Goal: Task Accomplishment & Management: Use online tool/utility

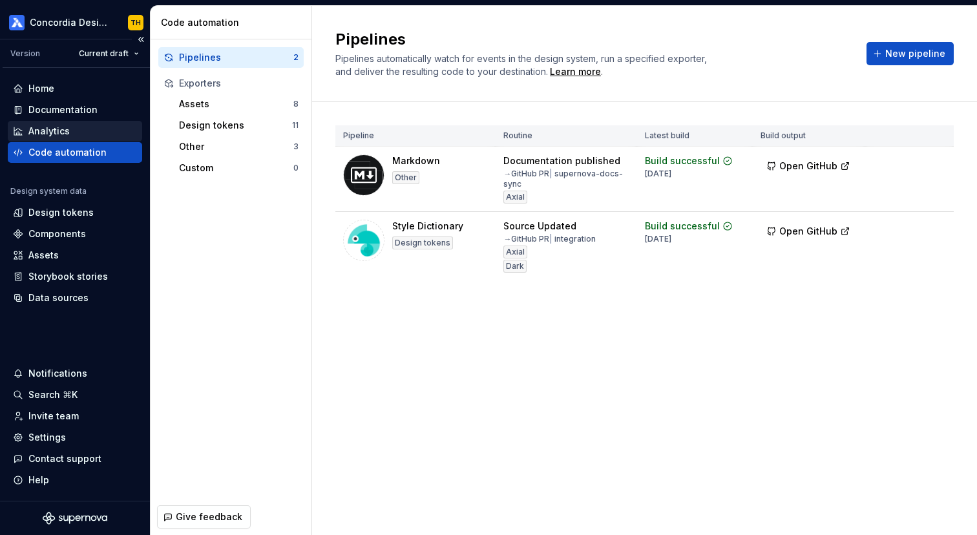
scroll to position [2557, 0]
click at [906, 54] on span "New pipeline" at bounding box center [915, 53] width 60 height 13
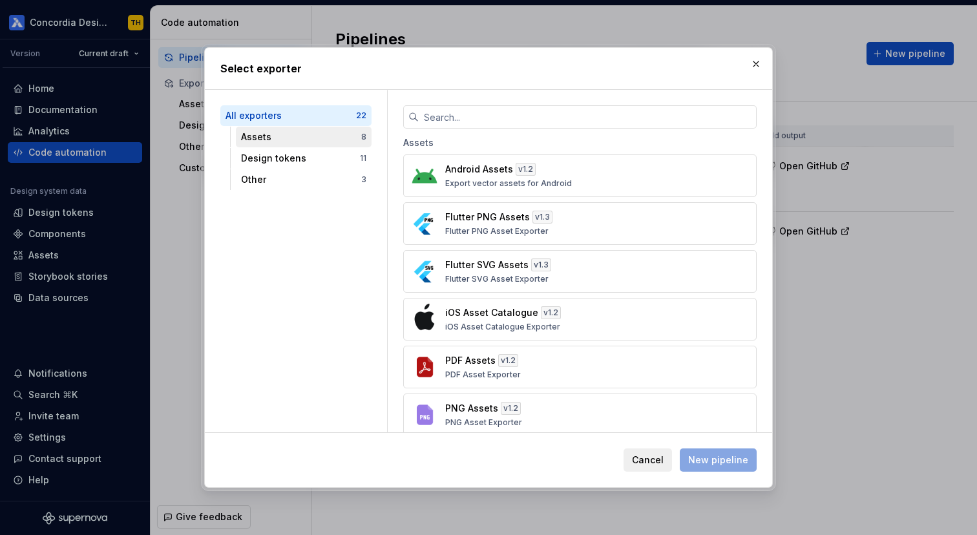
click at [332, 143] on div "Assets 8" at bounding box center [304, 137] width 136 height 21
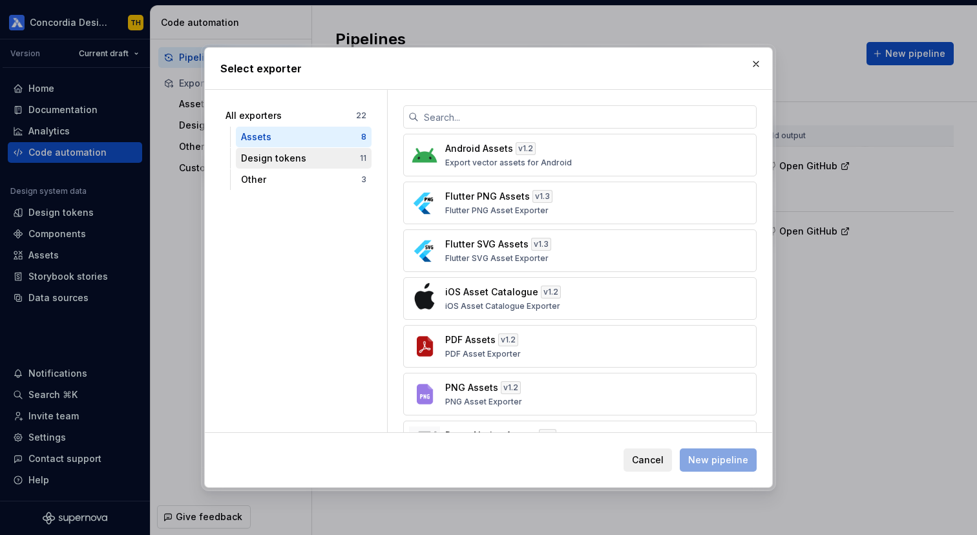
click at [315, 164] on div "Design tokens 11" at bounding box center [304, 158] width 136 height 21
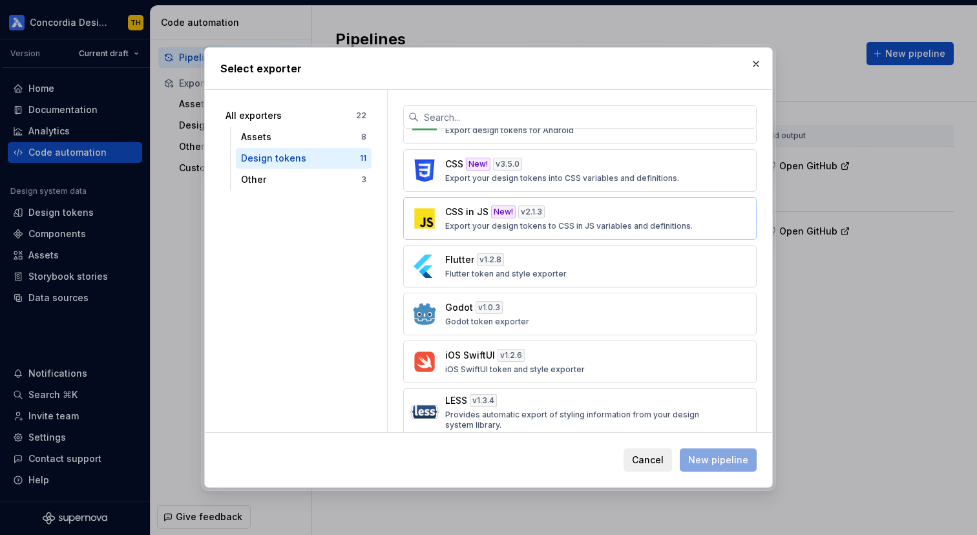
scroll to position [59, 0]
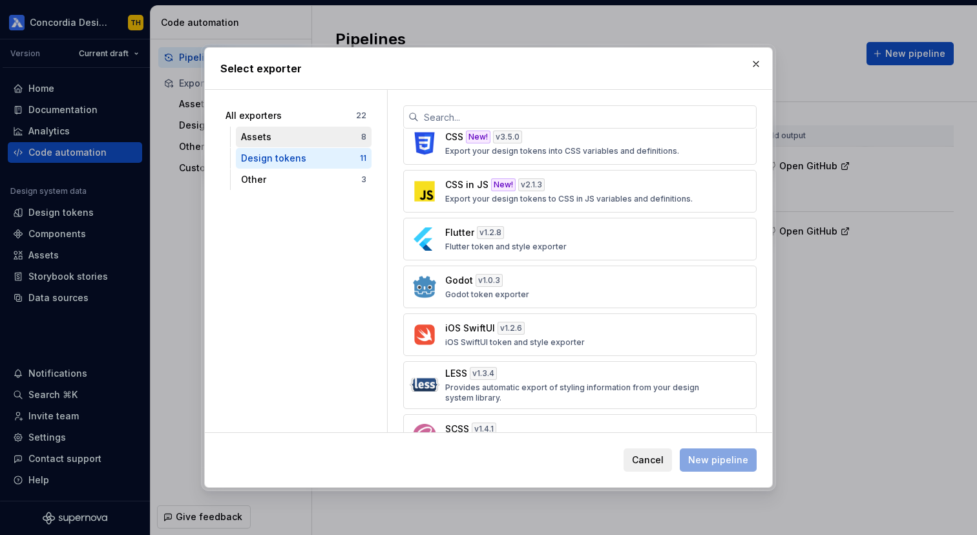
click at [346, 142] on div "Assets" at bounding box center [301, 136] width 120 height 13
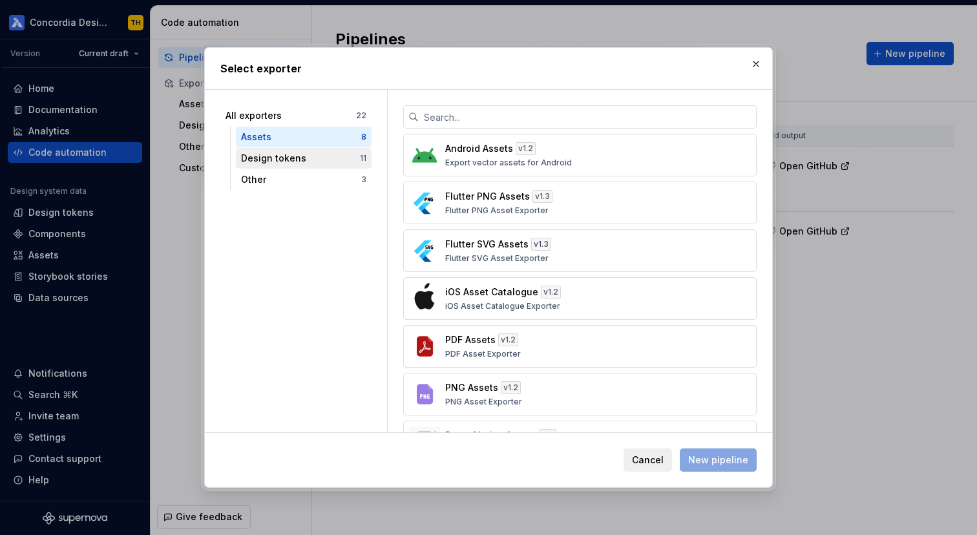
click at [351, 152] on div "Design tokens" at bounding box center [300, 158] width 119 height 13
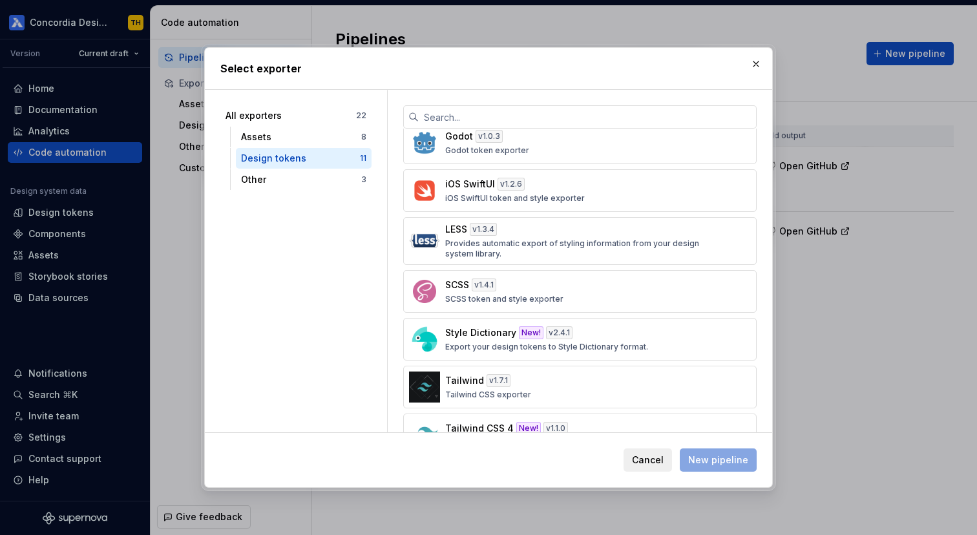
scroll to position [205, 0]
click at [521, 284] on div "SCSS v 1.4.1 SCSS token and style exporter" at bounding box center [576, 290] width 262 height 26
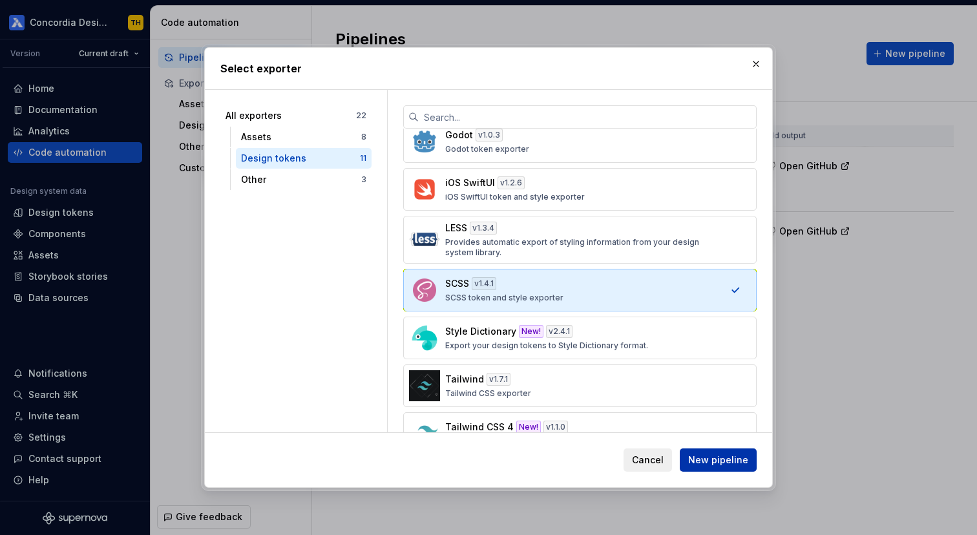
click at [708, 462] on span "New pipeline" at bounding box center [718, 460] width 60 height 13
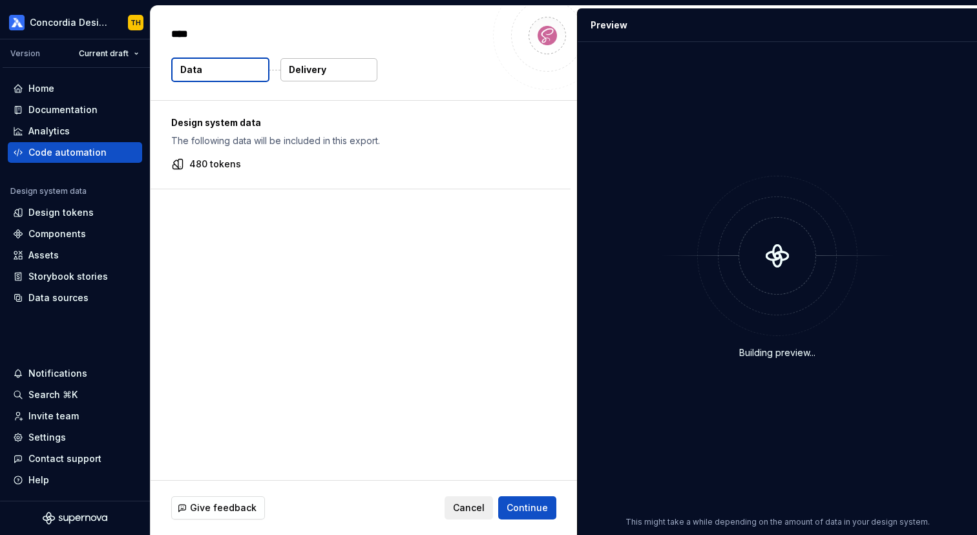
type textarea "*"
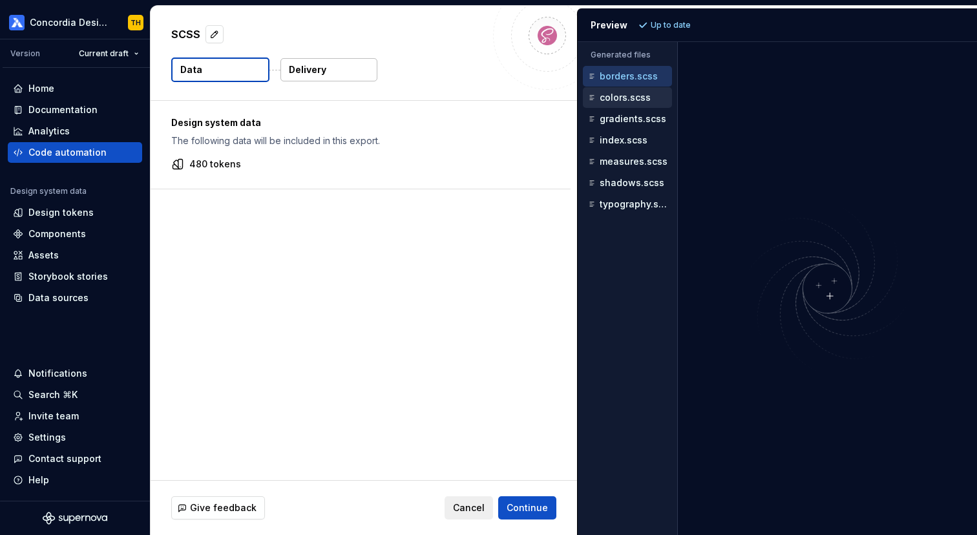
click at [649, 91] on div "colors.scss" at bounding box center [628, 97] width 87 height 13
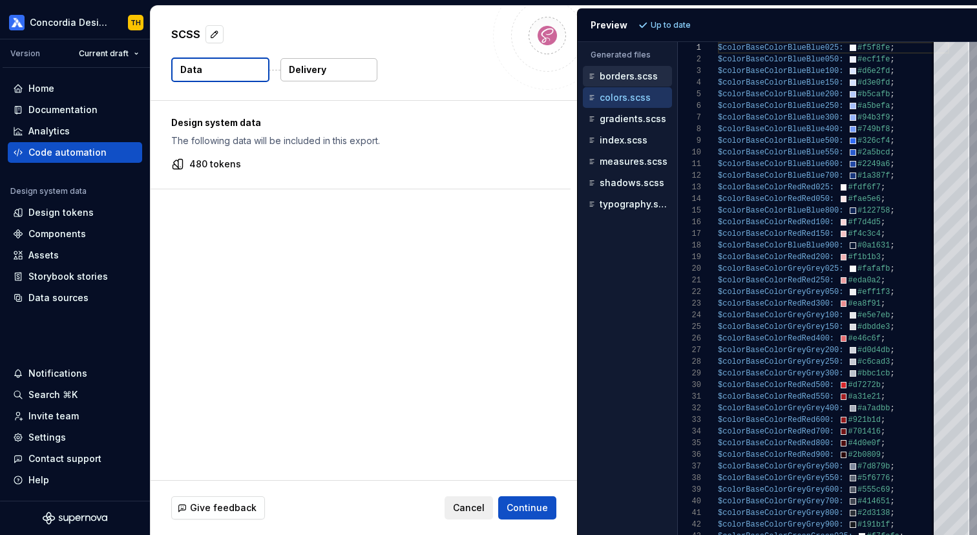
click at [613, 74] on p "borders.scss" at bounding box center [629, 76] width 58 height 10
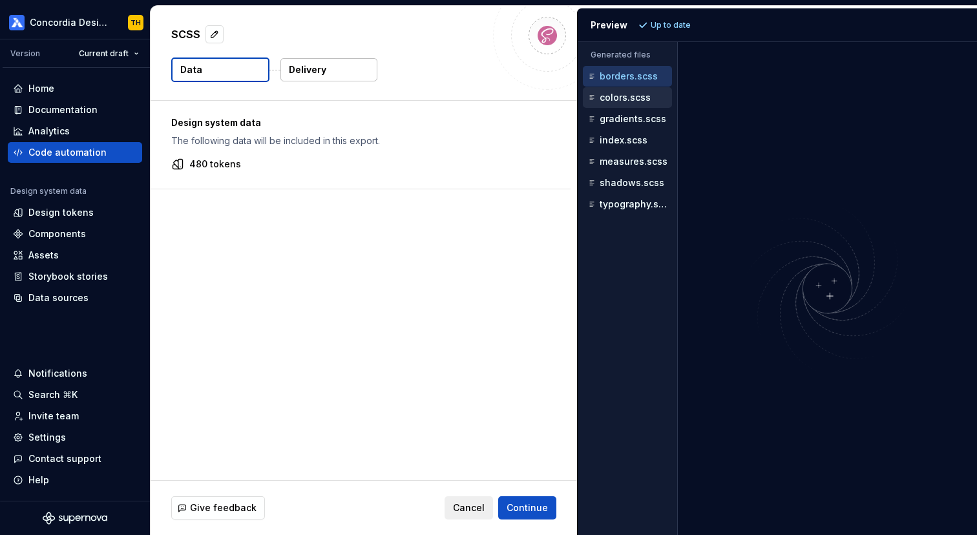
click at [610, 94] on p "colors.scss" at bounding box center [625, 97] width 51 height 10
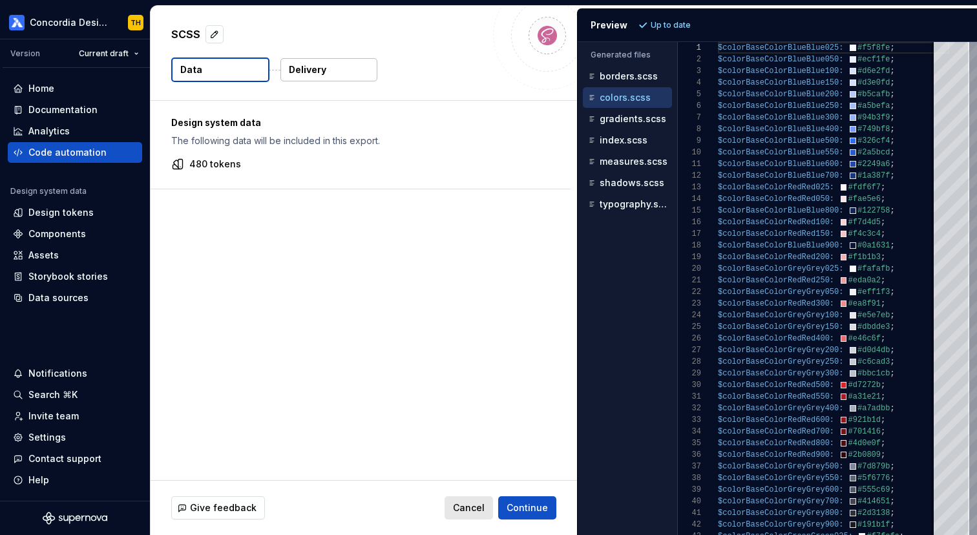
click at [476, 499] on button "Cancel" at bounding box center [468, 507] width 48 height 23
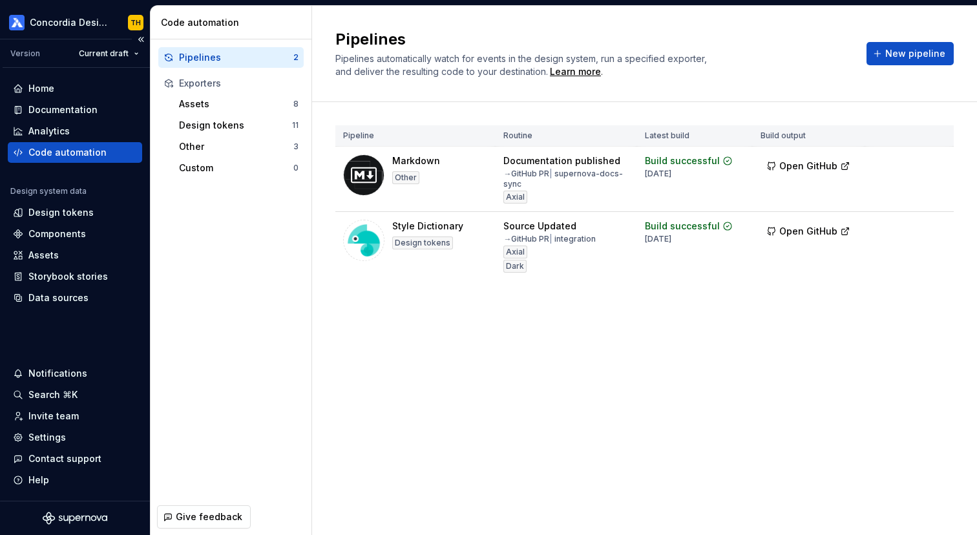
click at [123, 151] on div "Code automation" at bounding box center [75, 152] width 124 height 13
click at [208, 23] on div "Code automation" at bounding box center [233, 22] width 145 height 13
